Goal: Book appointment/travel/reservation

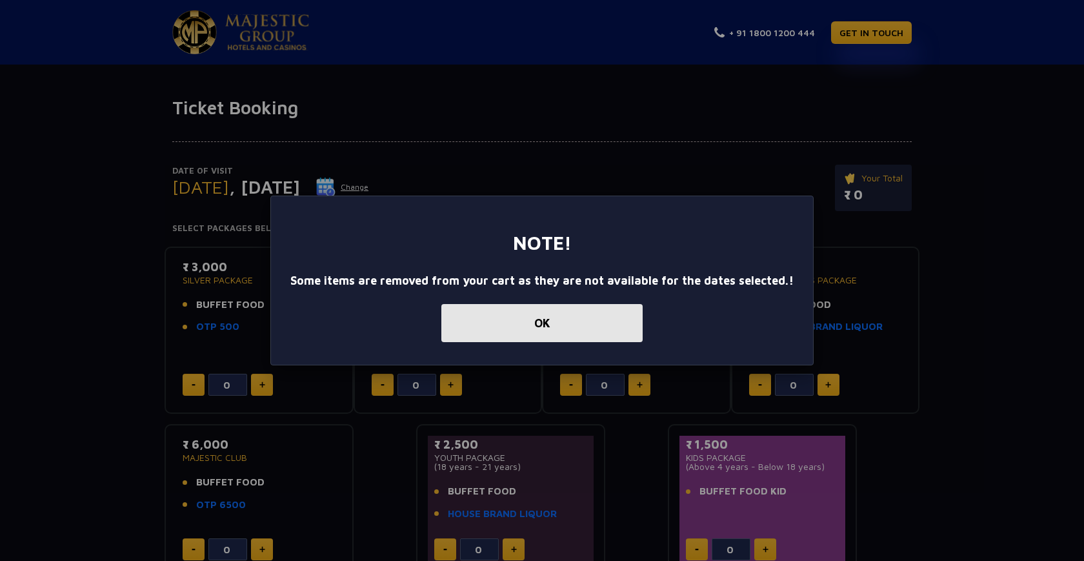
click at [584, 311] on button "OK" at bounding box center [541, 323] width 201 height 38
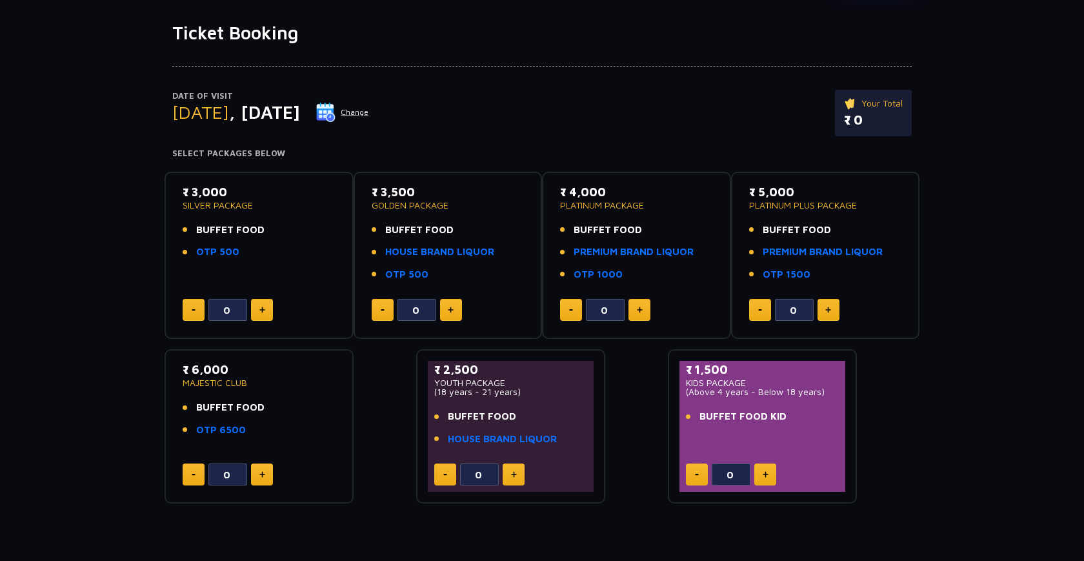
scroll to position [76, 0]
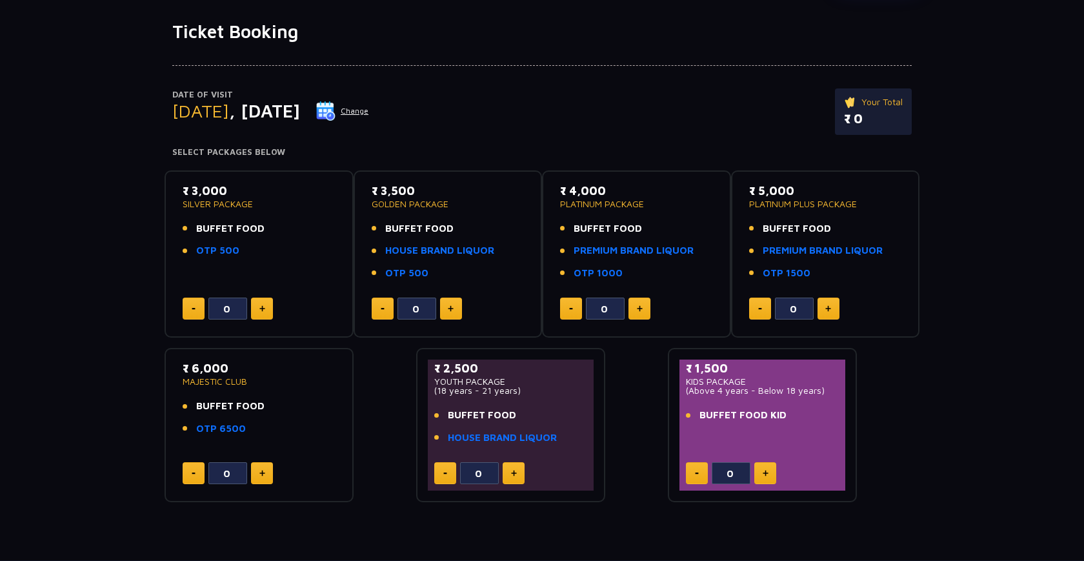
click at [454, 314] on button at bounding box center [451, 309] width 22 height 22
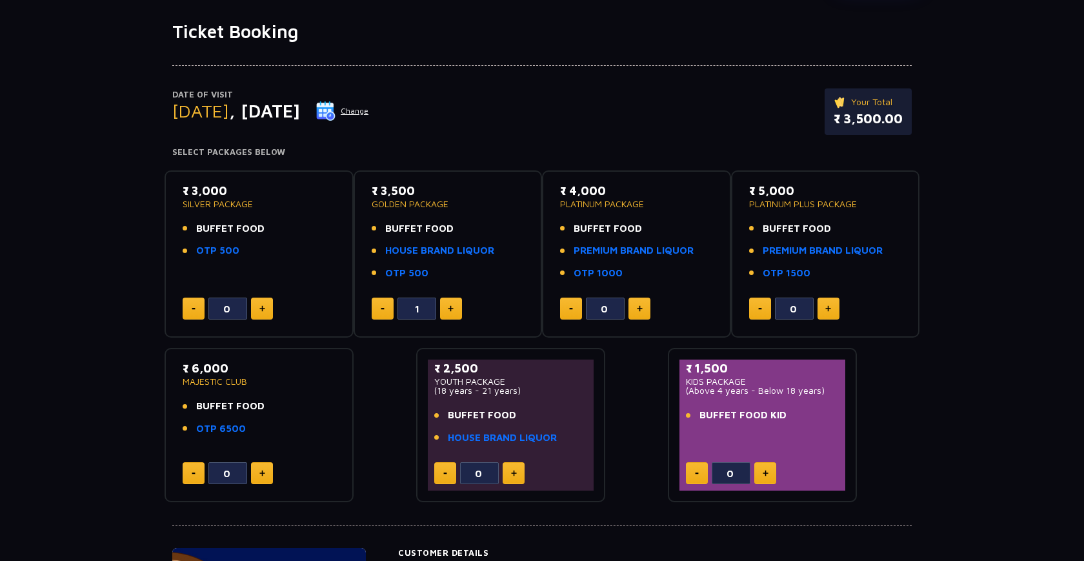
click at [454, 314] on button at bounding box center [451, 309] width 22 height 22
type input "5"
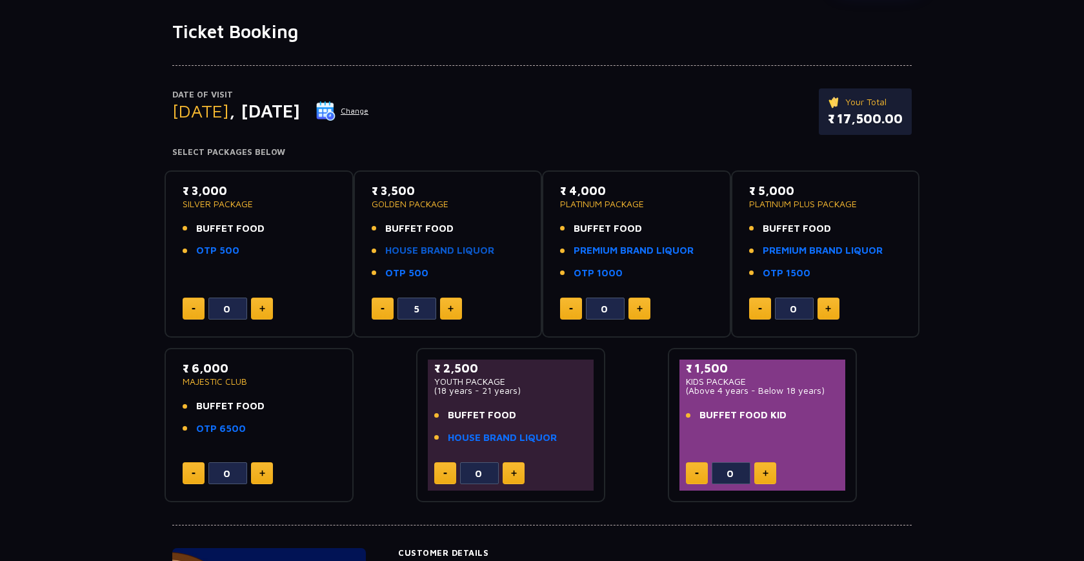
click at [439, 253] on link "HOUSE BRAND LIQUOR" at bounding box center [439, 250] width 109 height 15
